Goal: Check status: Check status

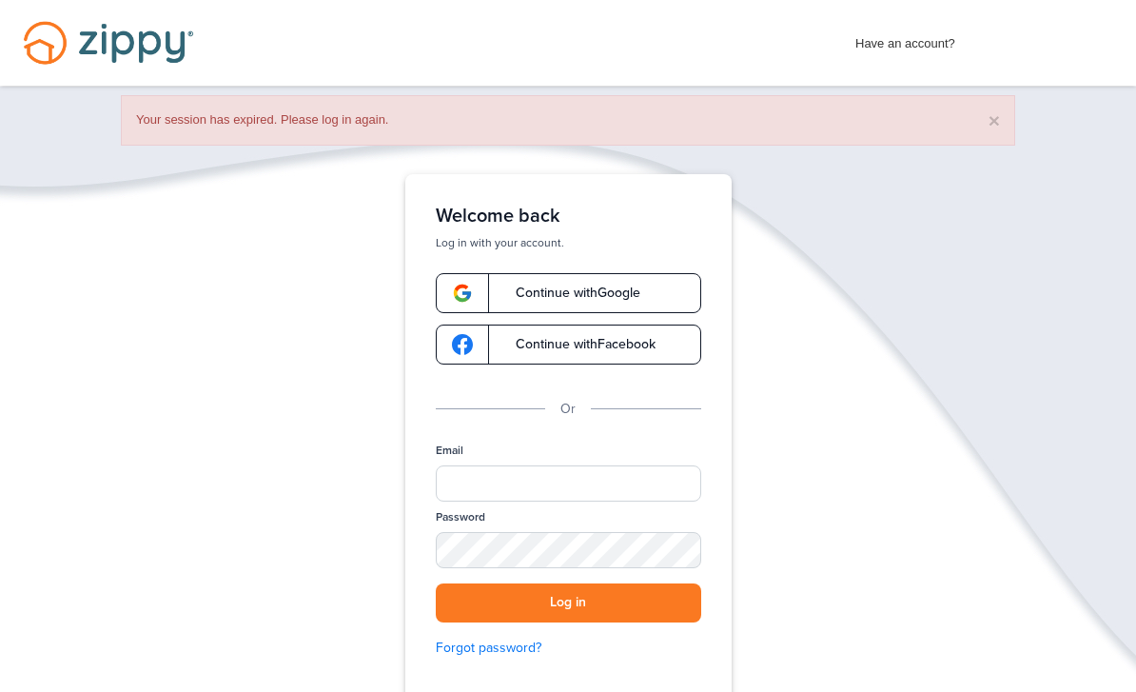
click at [567, 458] on div "Email" at bounding box center [568, 475] width 265 height 67
click at [567, 480] on input "Email" at bounding box center [568, 483] width 265 height 36
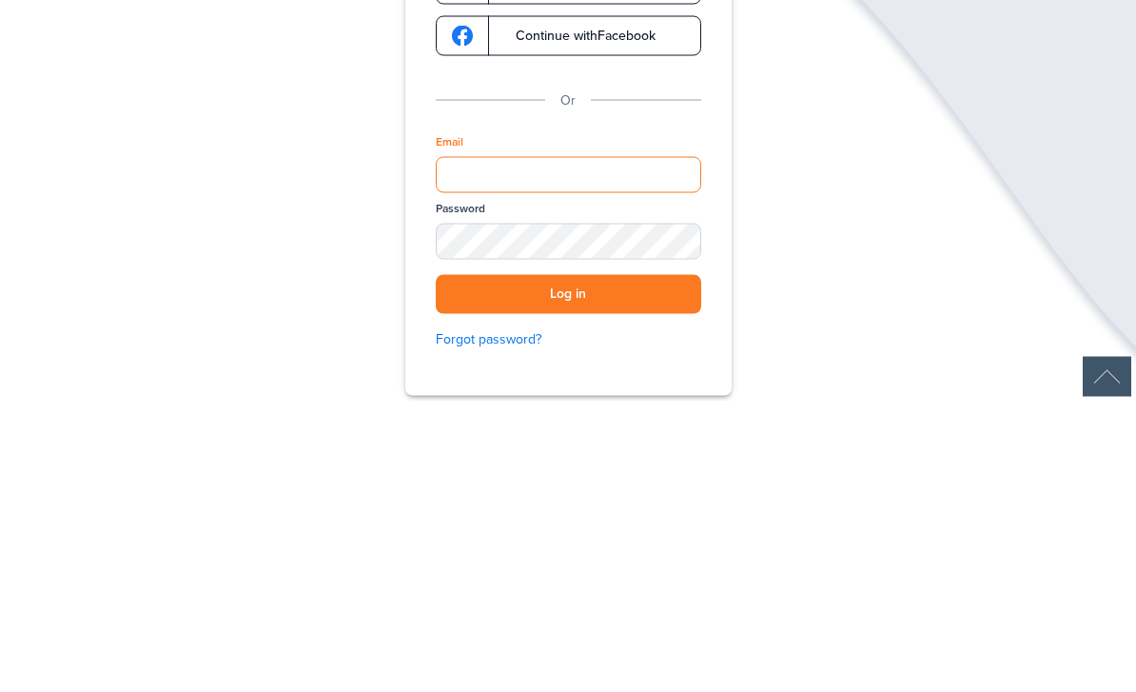
type input "**********"
click at [568, 565] on button "Log in" at bounding box center [568, 584] width 265 height 39
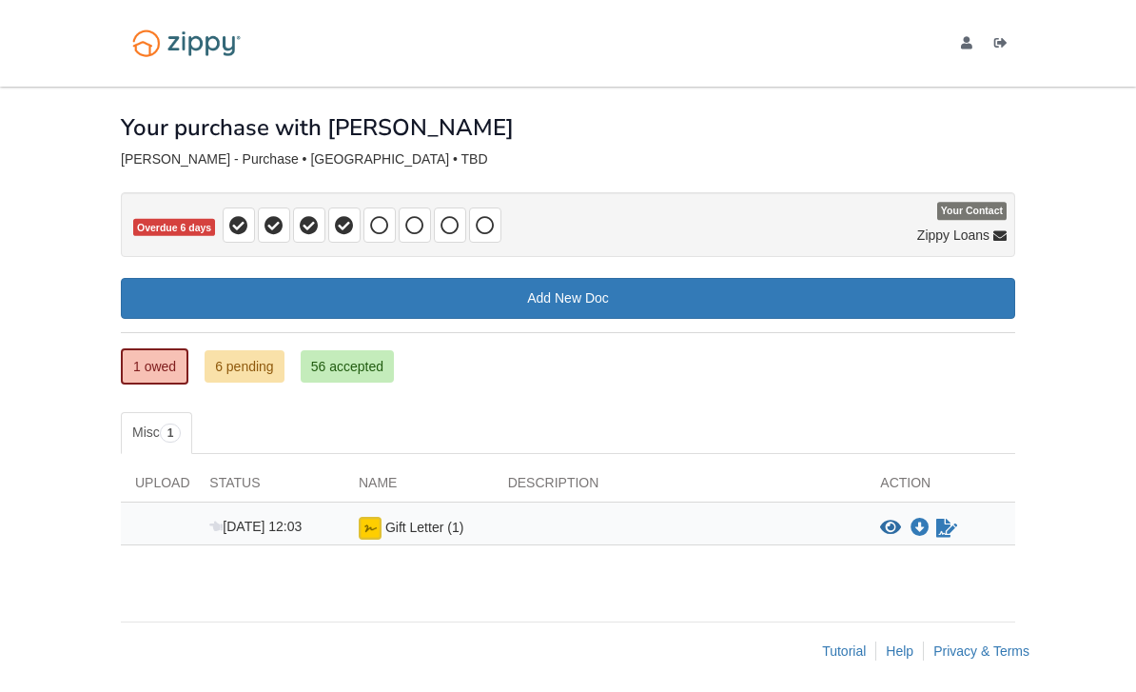
click at [246, 375] on link "6 pending" at bounding box center [245, 366] width 80 height 32
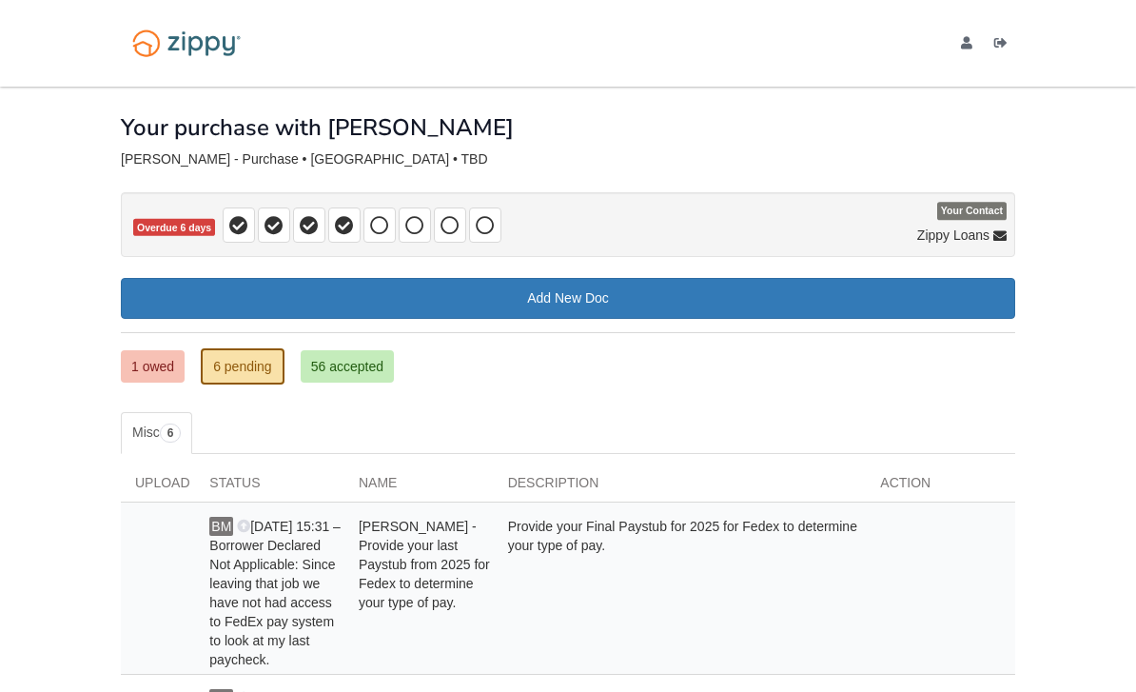
click at [375, 367] on link "56 accepted" at bounding box center [347, 366] width 93 height 32
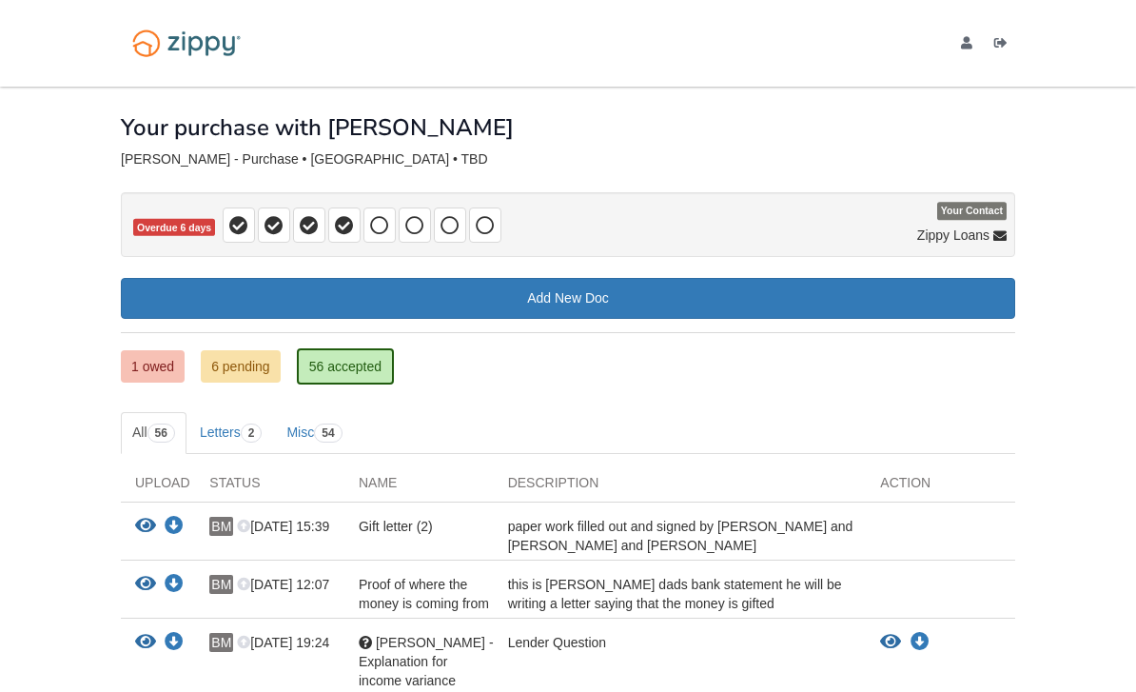
click at [233, 370] on link "6 pending" at bounding box center [241, 366] width 80 height 32
